Goal: Information Seeking & Learning: Learn about a topic

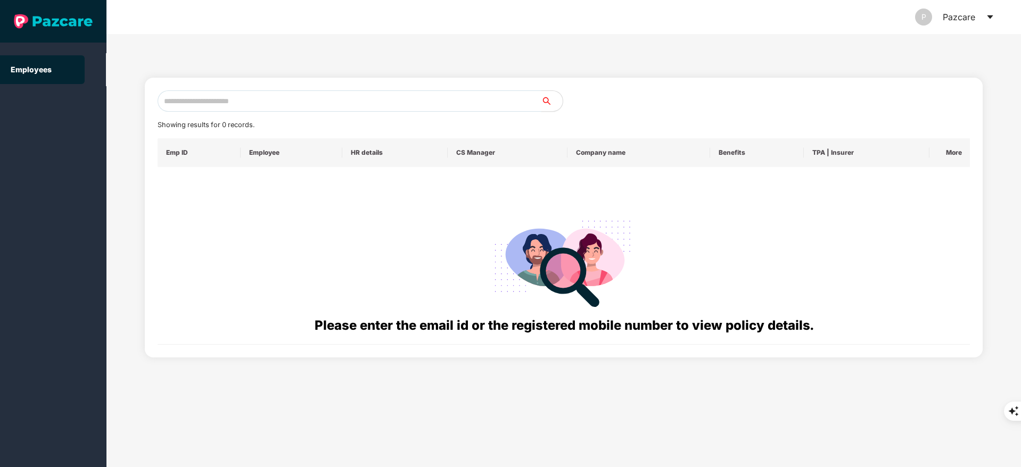
click at [237, 95] on input "text" at bounding box center [350, 100] width 384 height 21
paste input "**********"
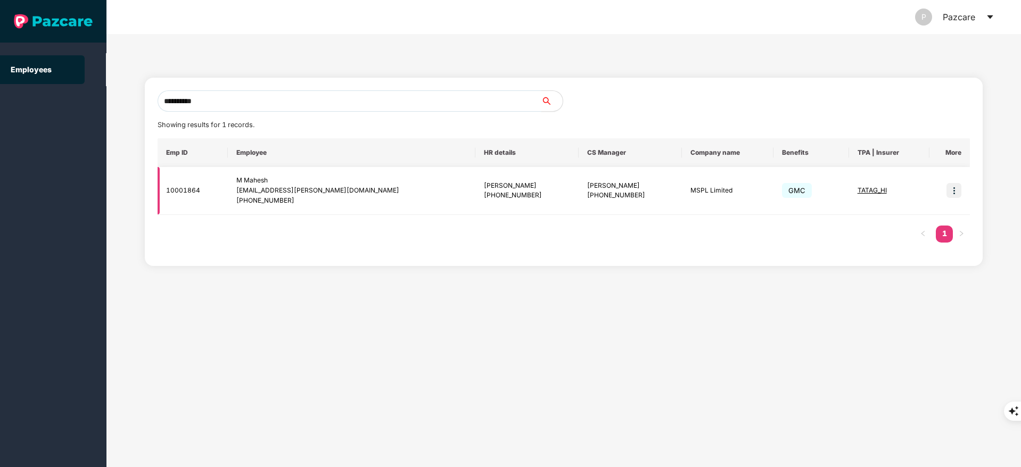
type input "**********"
click at [956, 186] on img at bounding box center [953, 190] width 15 height 15
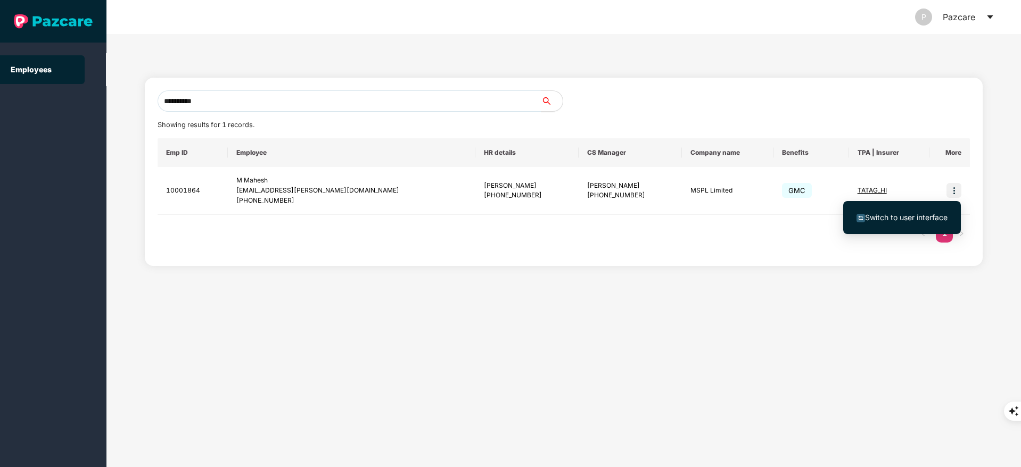
click at [935, 208] on li "Switch to user interface" at bounding box center [902, 217] width 118 height 22
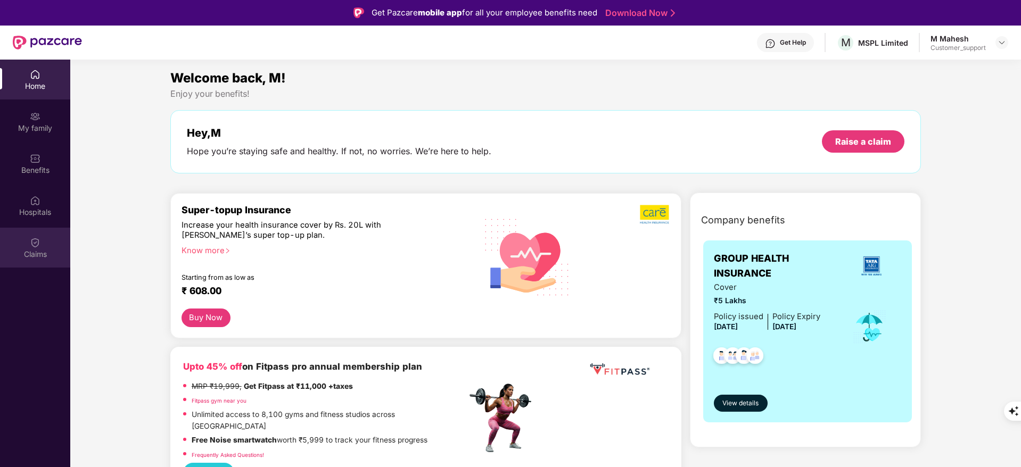
click at [24, 259] on div "Claims" at bounding box center [35, 248] width 70 height 40
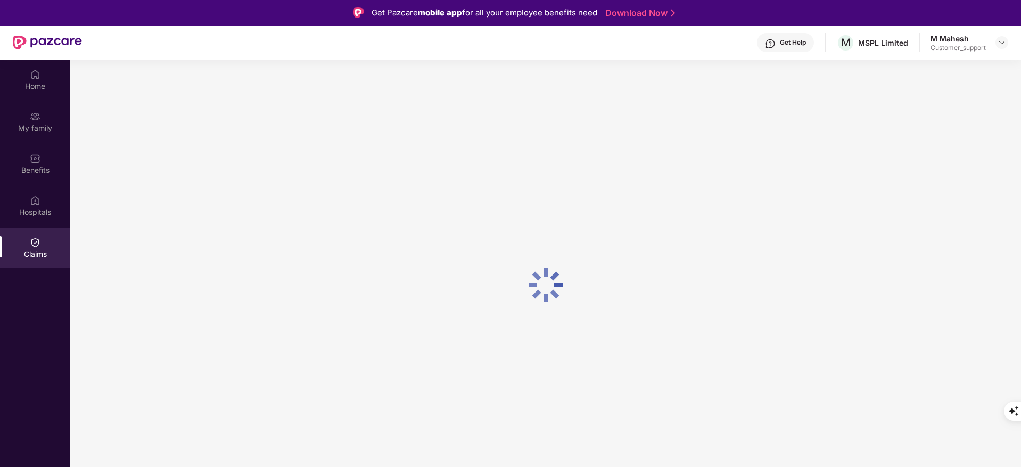
click at [24, 259] on div "Claims" at bounding box center [35, 248] width 70 height 40
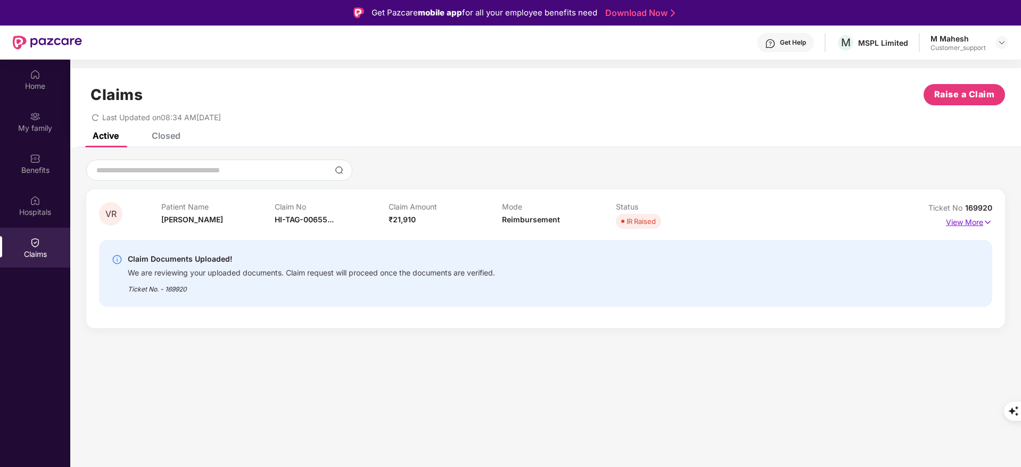
click at [980, 222] on p "View More" at bounding box center [969, 221] width 46 height 14
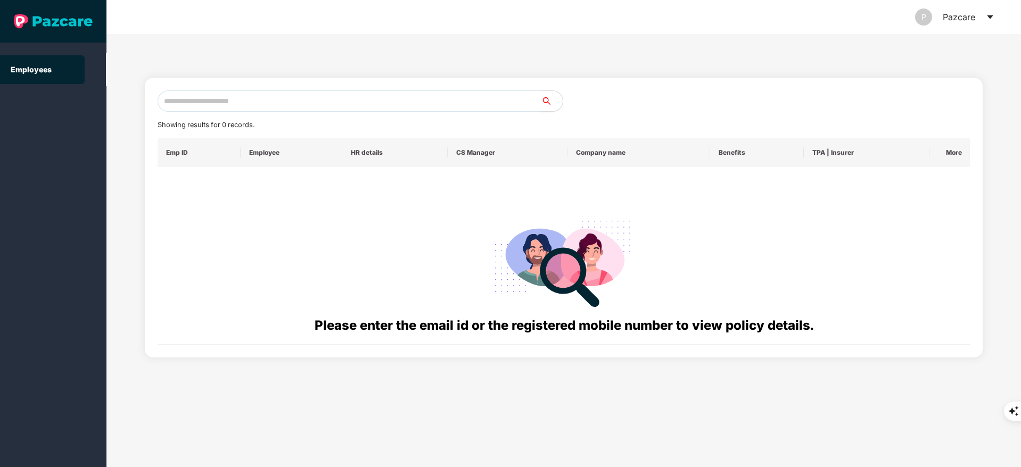
click at [267, 95] on input "text" at bounding box center [350, 100] width 384 height 21
paste input "**********"
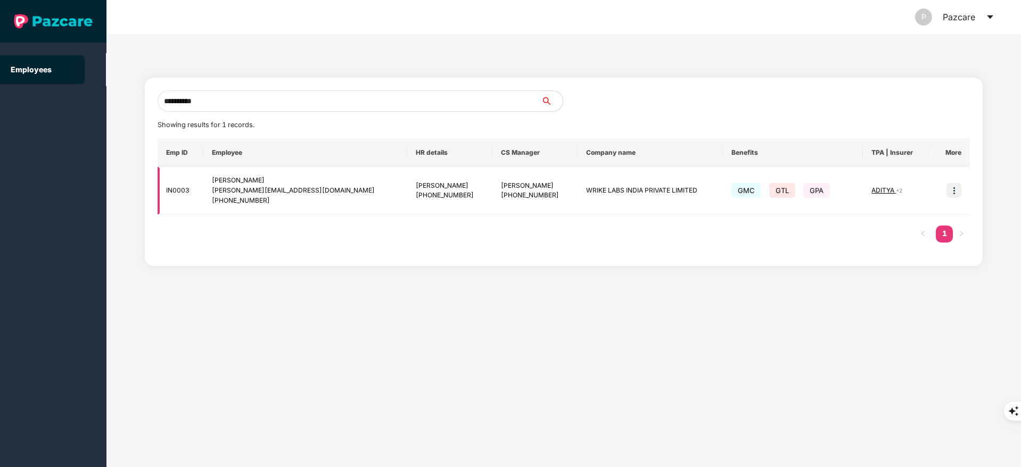
type input "**********"
click at [955, 193] on img at bounding box center [953, 190] width 15 height 15
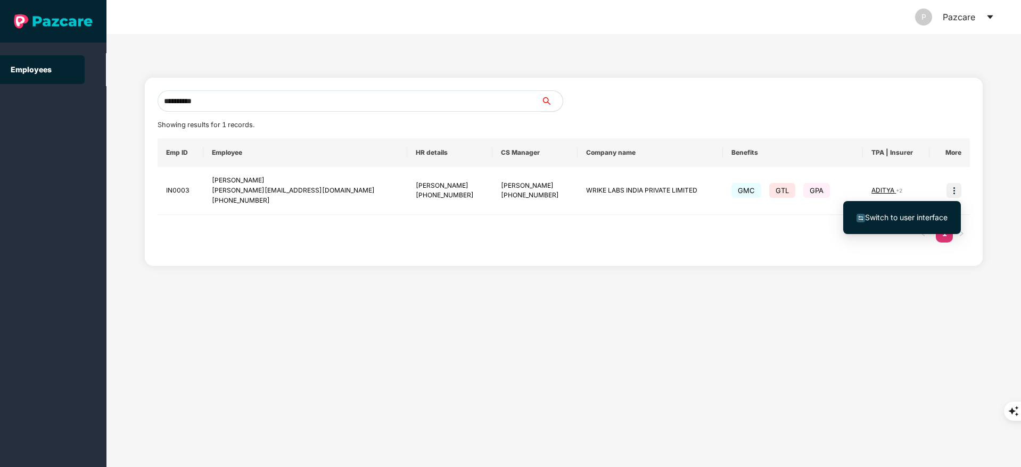
click at [914, 212] on span "Switch to user interface" at bounding box center [901, 218] width 91 height 12
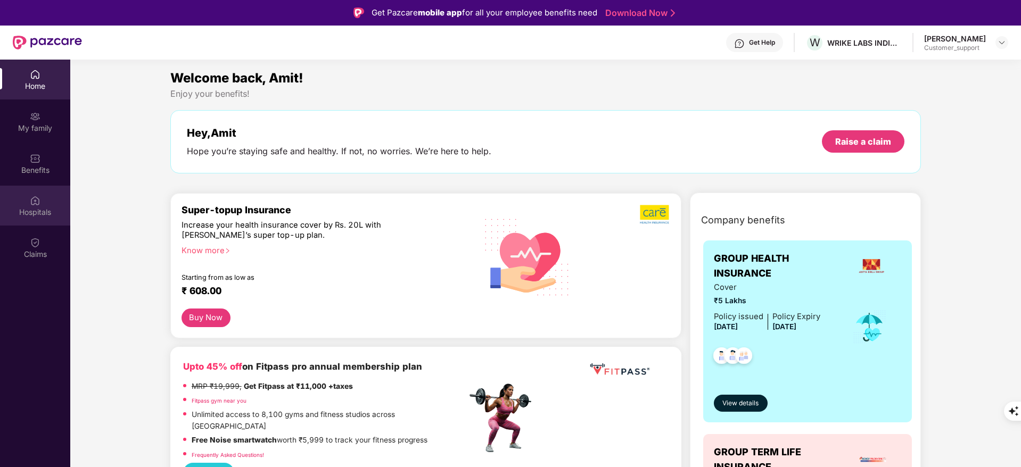
click at [36, 211] on div "Hospitals" at bounding box center [35, 212] width 70 height 11
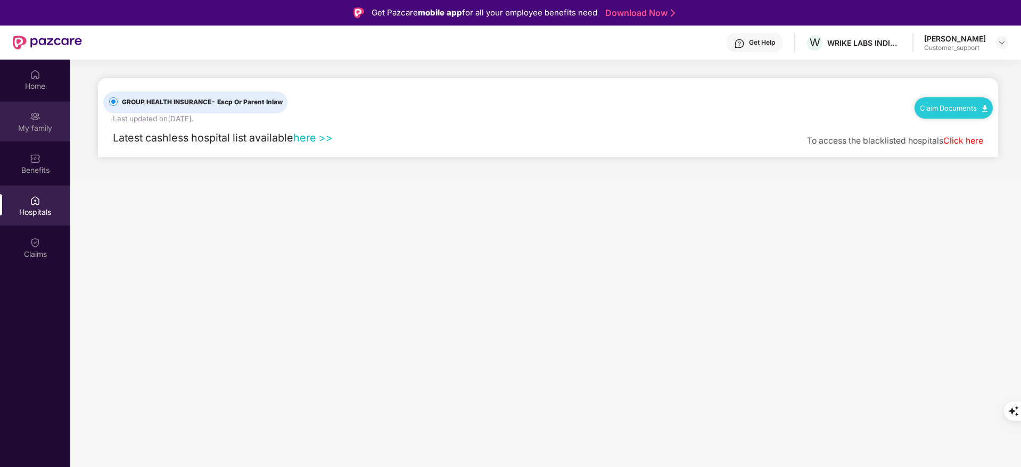
click at [39, 123] on div "My family" at bounding box center [35, 128] width 70 height 11
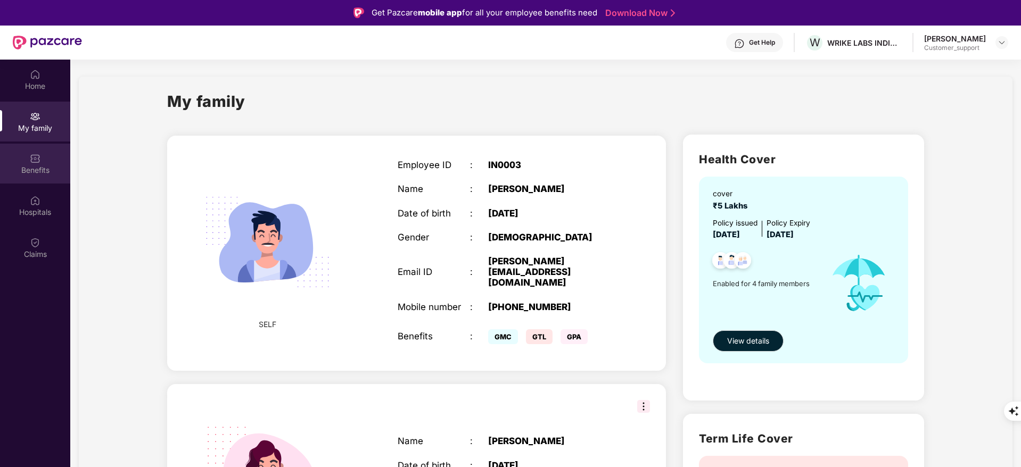
click at [37, 158] on img at bounding box center [35, 158] width 11 height 11
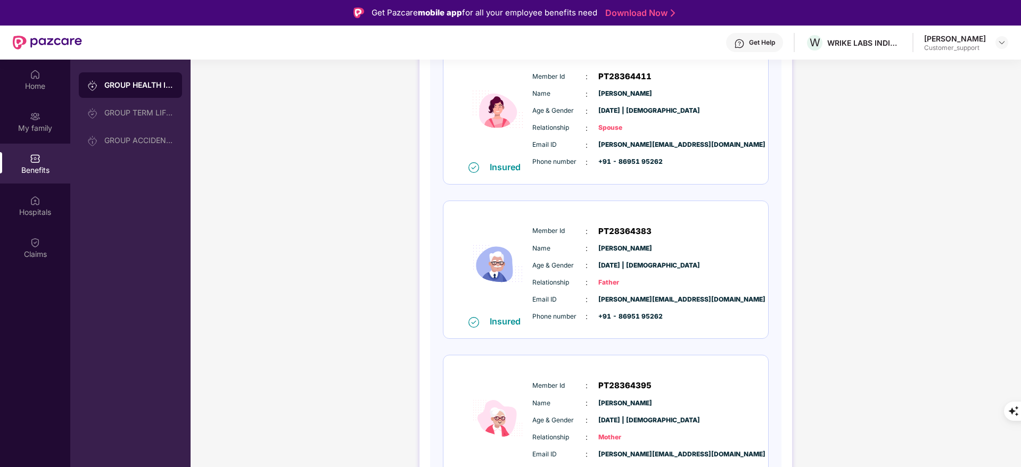
scroll to position [80, 0]
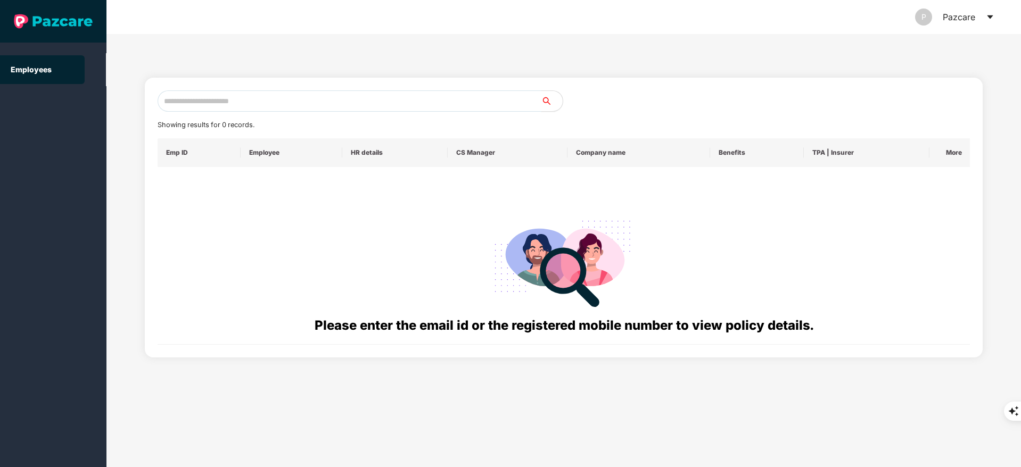
click at [240, 103] on input "text" at bounding box center [350, 100] width 384 height 21
paste input "**********"
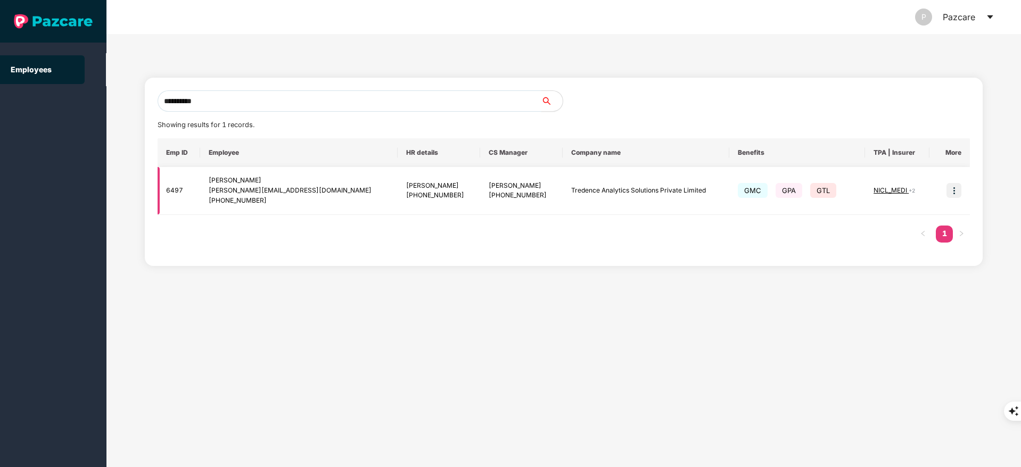
type input "**********"
click at [954, 187] on img at bounding box center [953, 190] width 15 height 15
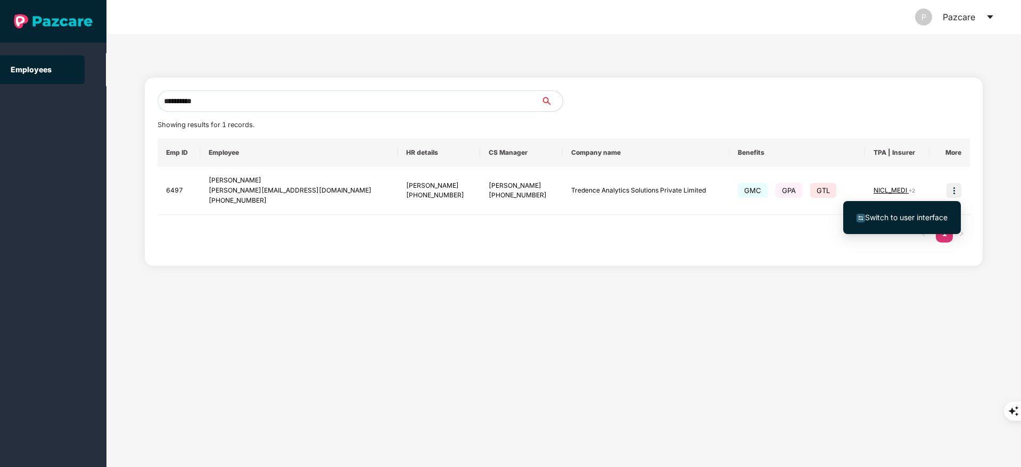
click at [924, 217] on span "Switch to user interface" at bounding box center [906, 217] width 82 height 9
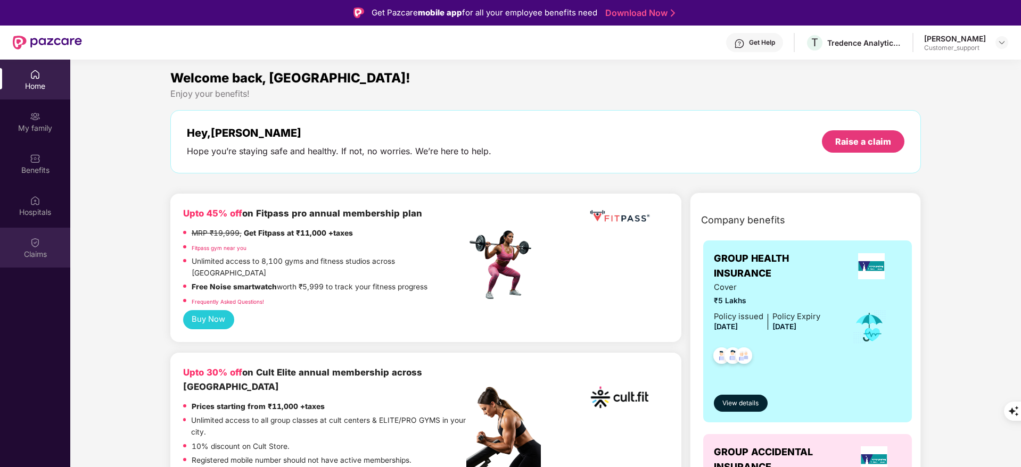
click at [36, 236] on div at bounding box center [35, 241] width 11 height 11
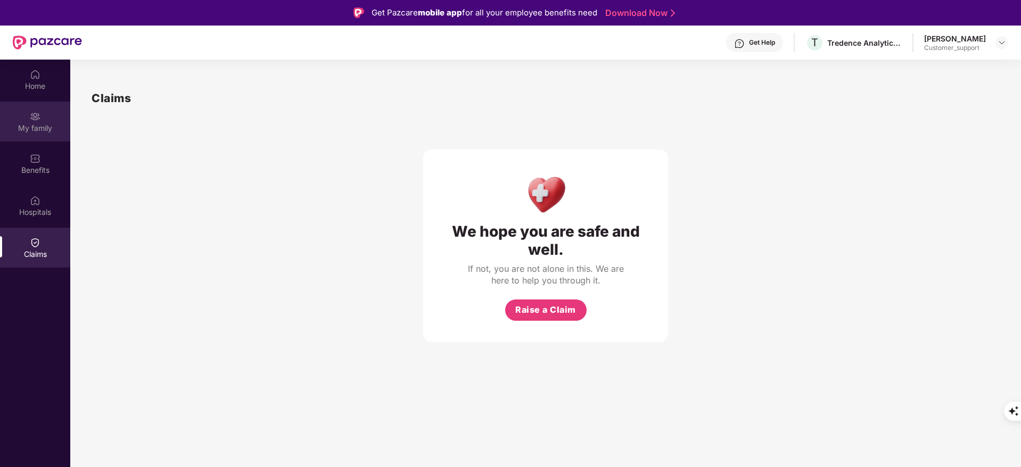
click at [31, 129] on div "My family" at bounding box center [35, 128] width 70 height 11
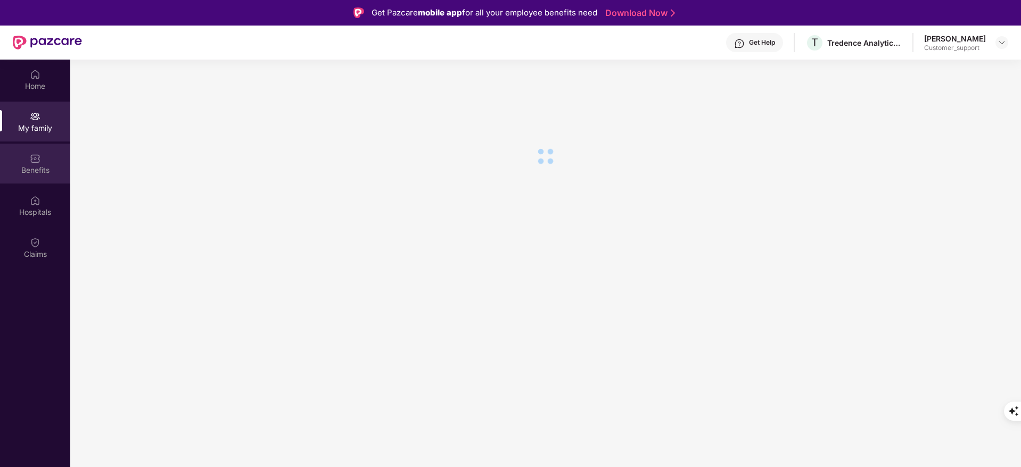
click at [38, 175] on div "Benefits" at bounding box center [35, 164] width 70 height 40
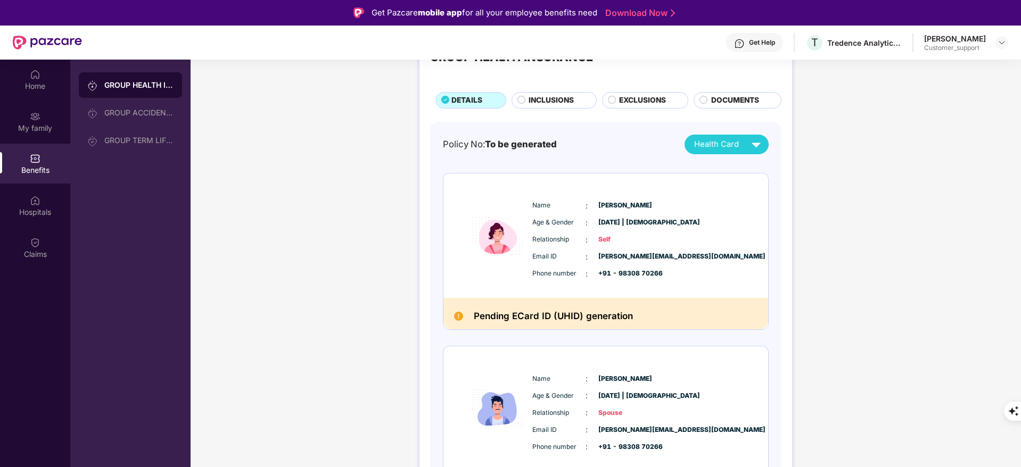
scroll to position [0, 0]
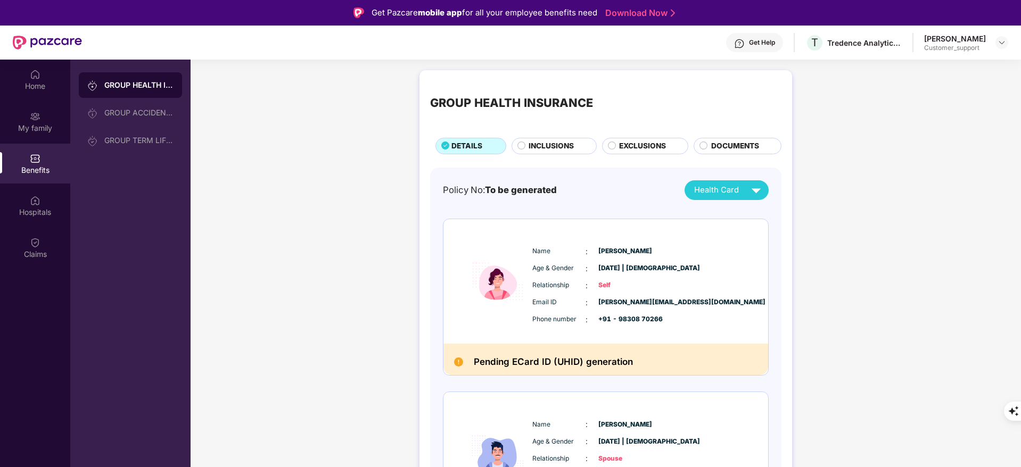
click at [555, 145] on span "INCLUSIONS" at bounding box center [550, 147] width 45 height 12
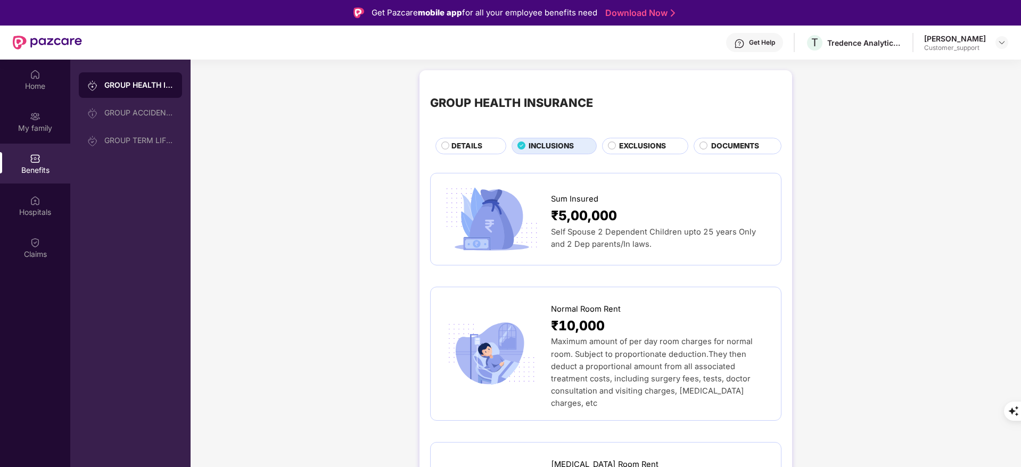
click at [460, 139] on div "DETAILS" at bounding box center [470, 146] width 71 height 16
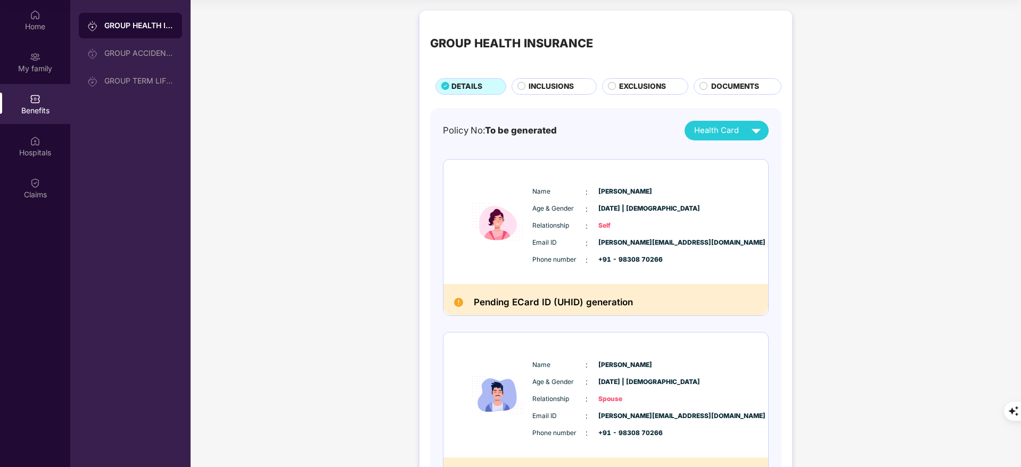
click at [549, 78] on div "INCLUSIONS" at bounding box center [553, 86] width 85 height 16
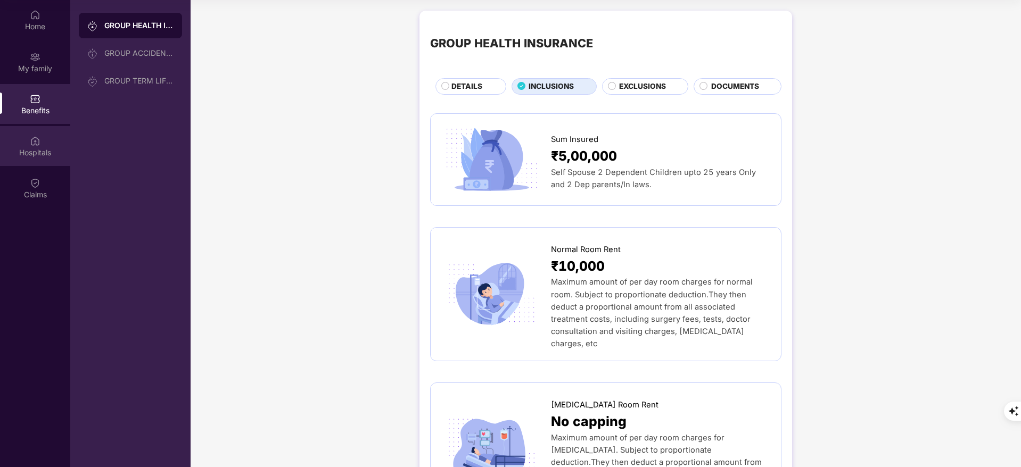
click at [19, 137] on div "Hospitals" at bounding box center [35, 146] width 70 height 40
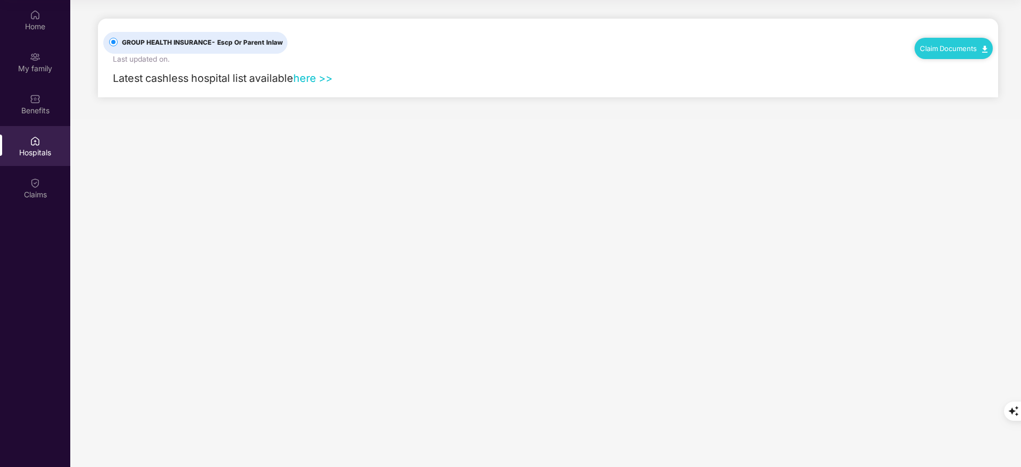
click at [315, 77] on link "here >>" at bounding box center [312, 78] width 39 height 13
click at [35, 110] on div "Benefits" at bounding box center [35, 110] width 70 height 11
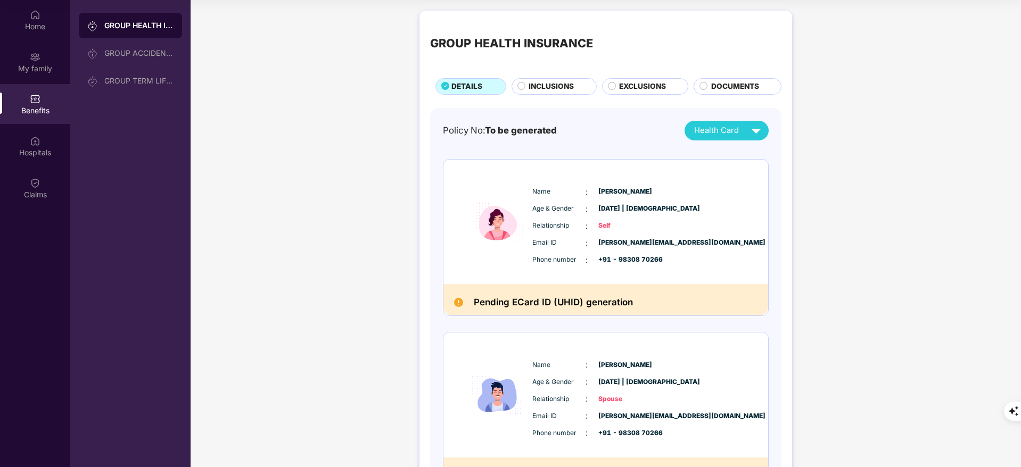
click at [737, 82] on span "DOCUMENTS" at bounding box center [735, 87] width 48 height 12
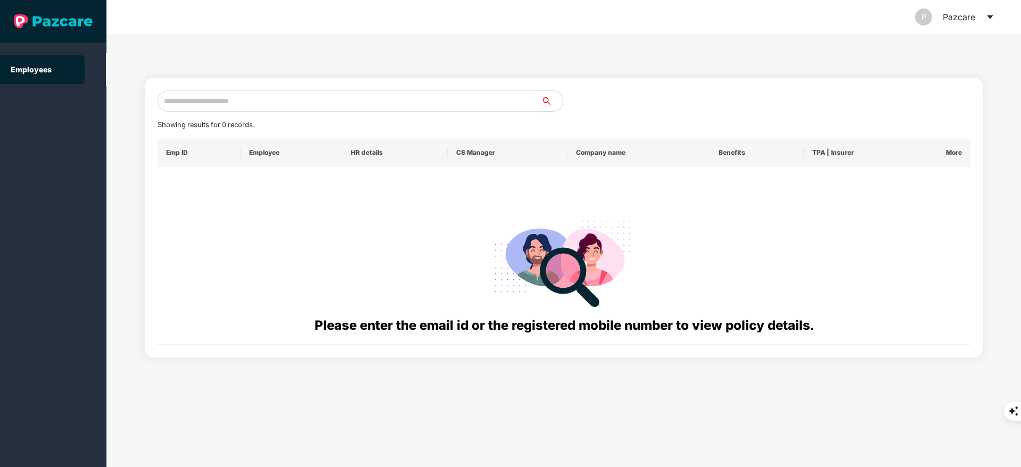
click at [248, 100] on input "text" at bounding box center [350, 100] width 384 height 21
paste input "**********"
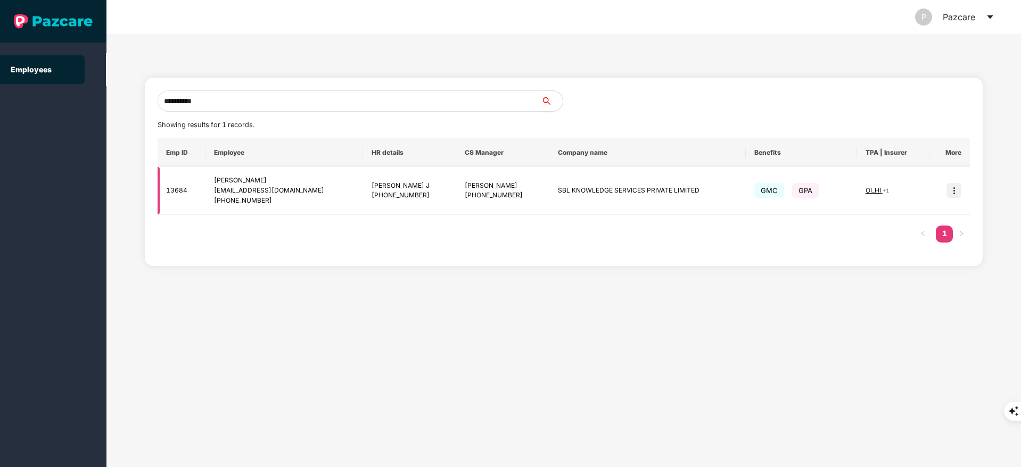
type input "**********"
click at [955, 192] on img at bounding box center [953, 190] width 15 height 15
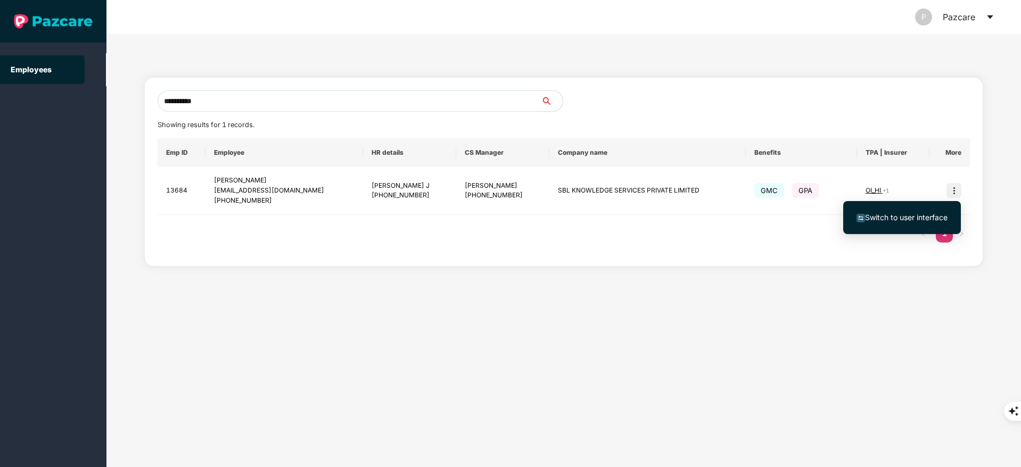
click at [919, 217] on span "Switch to user interface" at bounding box center [906, 217] width 82 height 9
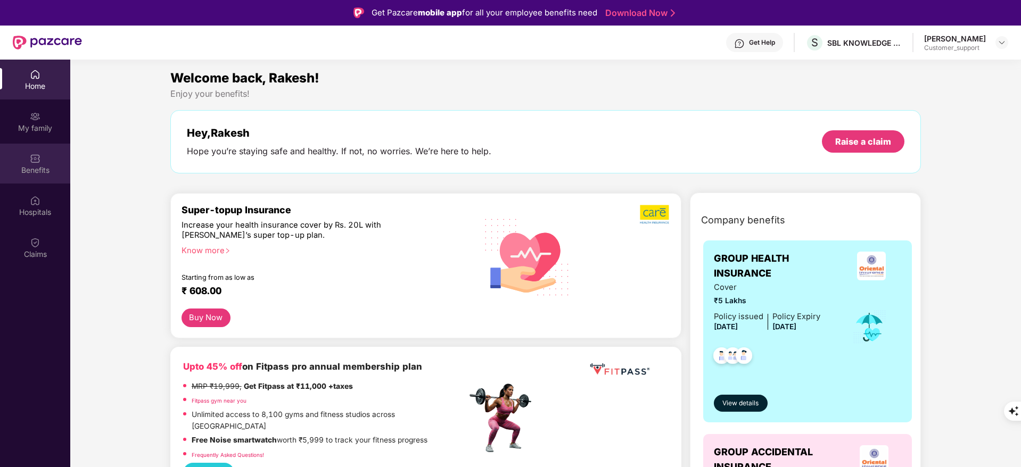
click at [35, 153] on img at bounding box center [35, 158] width 11 height 11
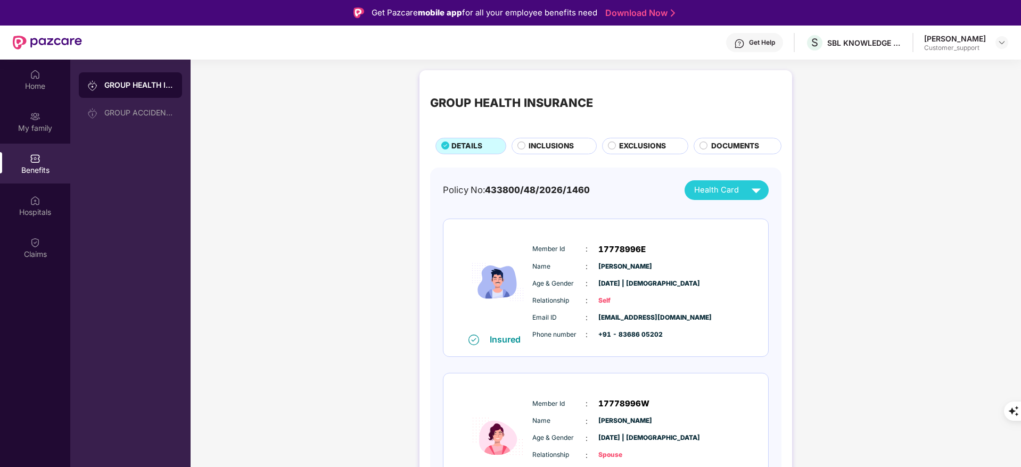
click at [553, 144] on span "INCLUSIONS" at bounding box center [550, 147] width 45 height 12
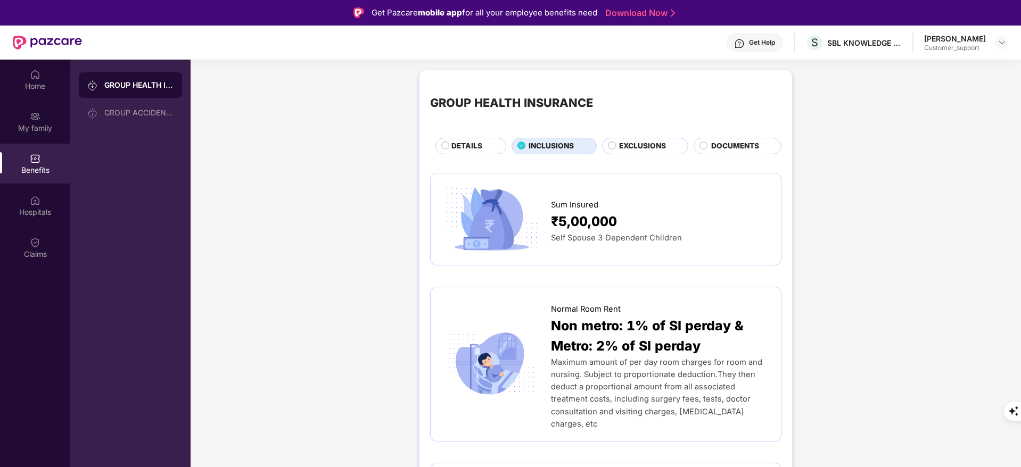
click at [466, 148] on span "DETAILS" at bounding box center [466, 147] width 31 height 12
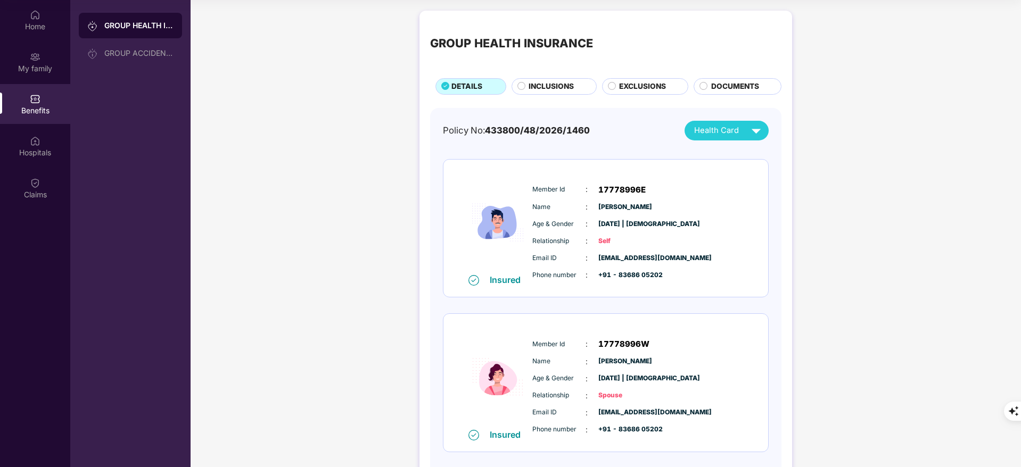
click at [622, 91] on span "EXCLUSIONS" at bounding box center [642, 87] width 47 height 12
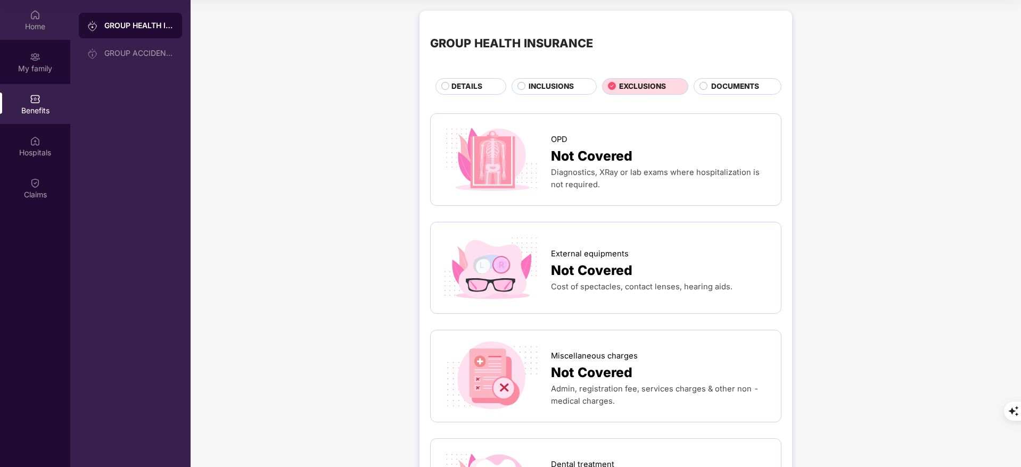
click at [34, 28] on div "Home" at bounding box center [35, 26] width 70 height 11
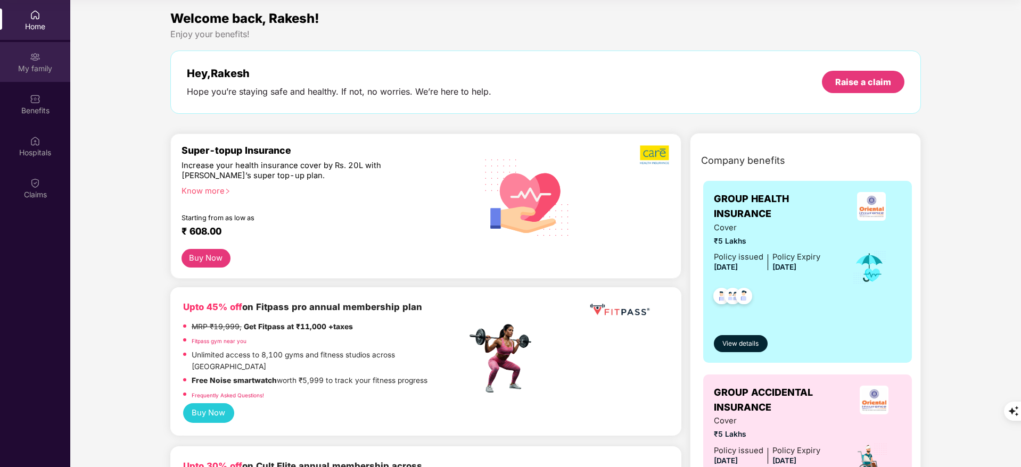
click at [54, 72] on div "My family" at bounding box center [35, 68] width 70 height 11
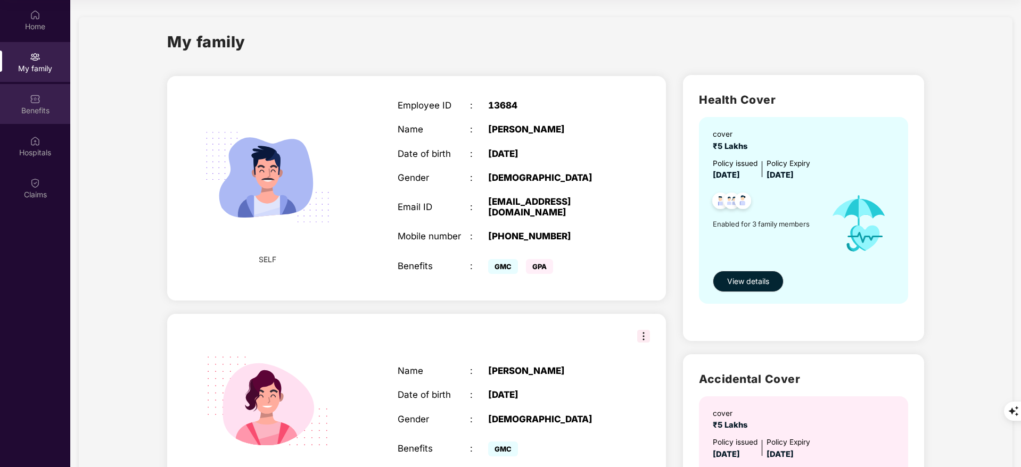
click at [45, 102] on div "Benefits" at bounding box center [35, 104] width 70 height 40
